Goal: Task Accomplishment & Management: Use online tool/utility

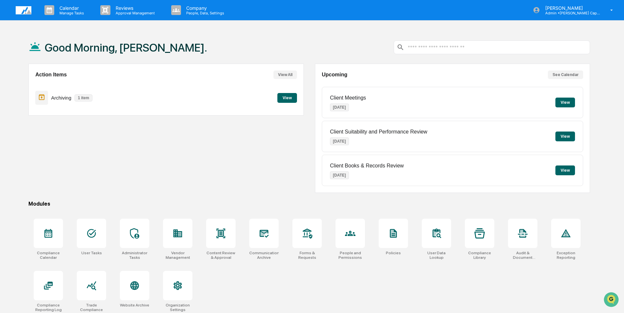
click at [285, 98] on button "View" at bounding box center [287, 98] width 20 height 10
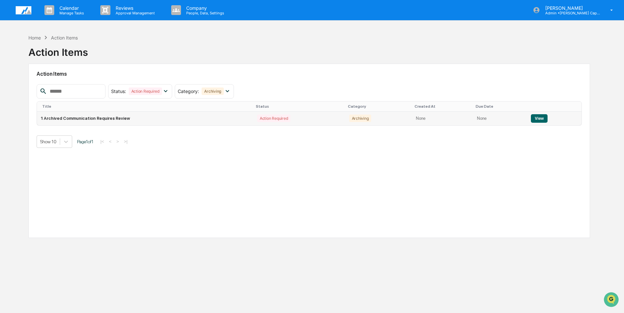
click at [533, 120] on button "View" at bounding box center [539, 118] width 17 height 8
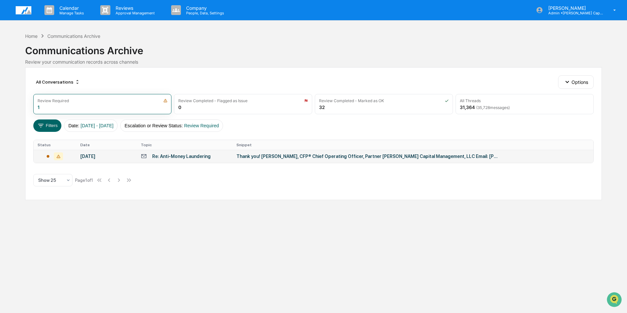
click at [284, 159] on div "Thank you! [PERSON_NAME], CFP® Chief Operating Officer, Partner [PERSON_NAME] C…" at bounding box center [366, 156] width 261 height 5
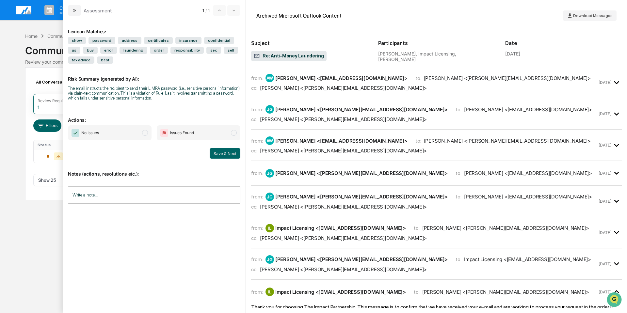
click at [406, 271] on div "cc: [PERSON_NAME] <[PERSON_NAME][EMAIL_ADDRESS][DOMAIN_NAME]>" at bounding box center [424, 269] width 346 height 6
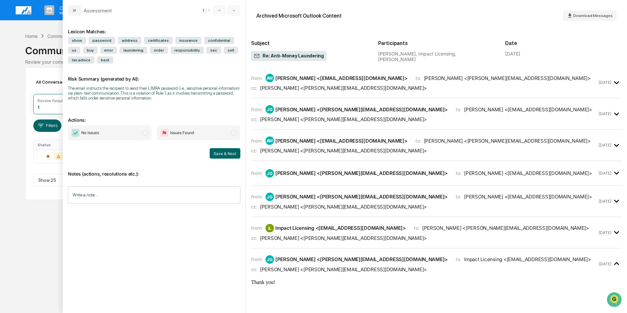
click at [393, 240] on div "cc: [PERSON_NAME] <[PERSON_NAME][EMAIL_ADDRESS][DOMAIN_NAME]>" at bounding box center [424, 238] width 346 height 6
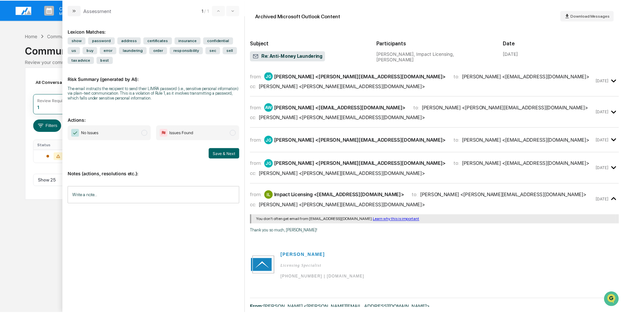
scroll to position [33, 0]
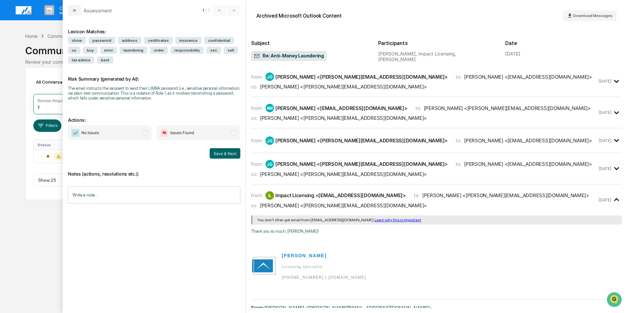
click at [376, 178] on div "from: [PERSON_NAME] <[PERSON_NAME][EMAIL_ADDRESS][DOMAIN_NAME]> to: [PERSON_NAM…" at bounding box center [436, 168] width 371 height 21
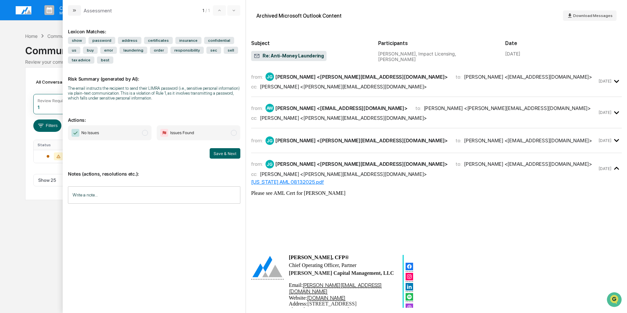
click at [375, 153] on hr "modal" at bounding box center [436, 153] width 371 height 0
click at [374, 146] on div "from: [PERSON_NAME] <[PERSON_NAME][EMAIL_ADDRESS][DOMAIN_NAME]> to: [PERSON_NAM…" at bounding box center [436, 141] width 371 height 14
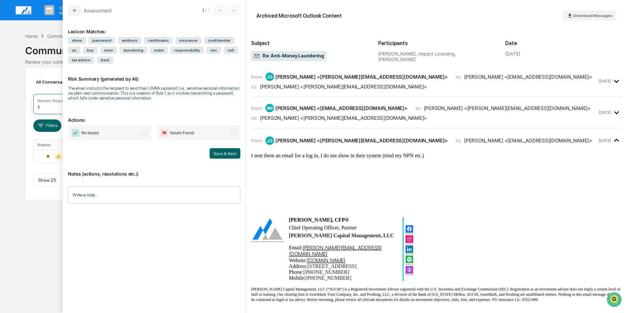
click at [371, 123] on div "from: AW [PERSON_NAME] <[EMAIL_ADDRESS][DOMAIN_NAME]> to: [PERSON_NAME] <[PERSO…" at bounding box center [436, 115] width 371 height 26
click at [368, 120] on div "cc: [PERSON_NAME] <[PERSON_NAME][EMAIL_ADDRESS][DOMAIN_NAME]>" at bounding box center [424, 118] width 346 height 6
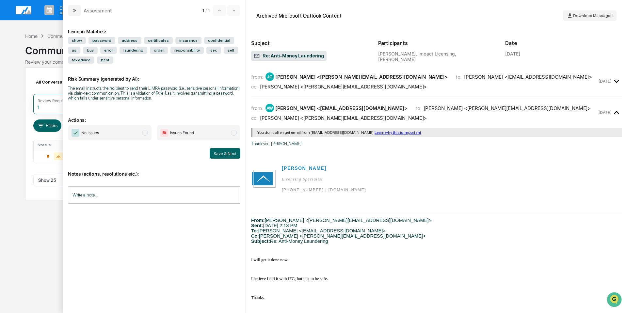
click at [370, 93] on div "from: [PERSON_NAME] <[PERSON_NAME][EMAIL_ADDRESS][DOMAIN_NAME]> to: [PERSON_NAM…" at bounding box center [436, 84] width 371 height 26
click at [377, 86] on div "cc: [PERSON_NAME] <[PERSON_NAME][EMAIL_ADDRESS][DOMAIN_NAME]>" at bounding box center [424, 87] width 346 height 6
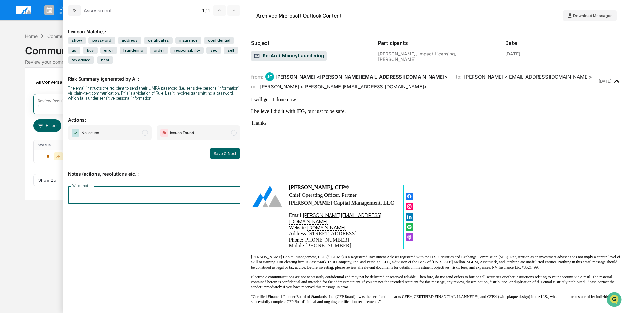
click at [116, 193] on input "Write a note..." at bounding box center [154, 194] width 172 height 17
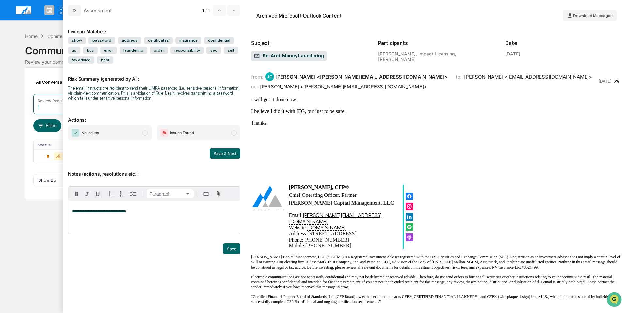
click at [78, 134] on img "modal" at bounding box center [76, 133] width 8 height 8
click at [223, 151] on button "Save & Next" at bounding box center [225, 153] width 31 height 10
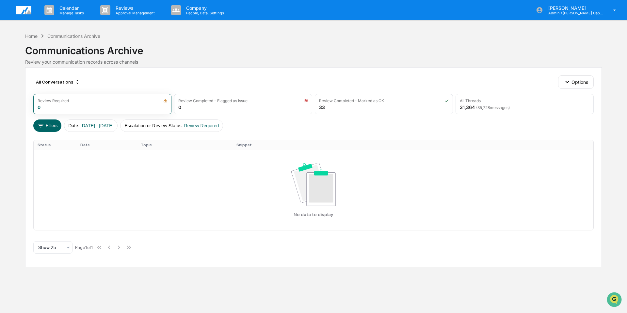
click at [21, 7] on img at bounding box center [24, 10] width 16 height 8
